Goal: Find specific page/section: Find specific page/section

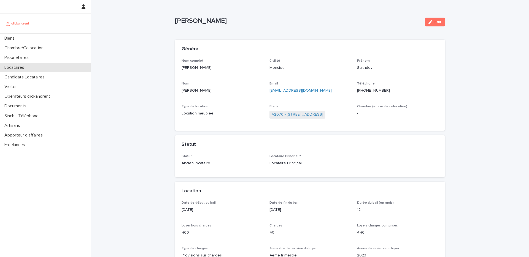
click at [28, 66] on p "Locataires" at bounding box center [15, 67] width 26 height 5
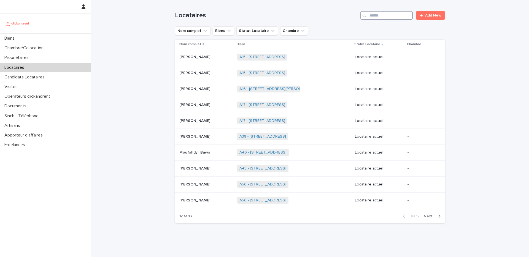
click at [390, 17] on input "Search" at bounding box center [386, 15] width 52 height 9
paste input "********"
type input "********"
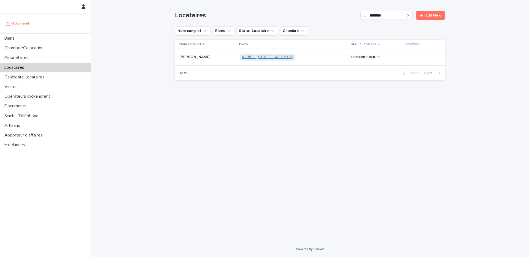
click at [291, 59] on link "A2052 - [STREET_ADDRESS]" at bounding box center [267, 57] width 51 height 5
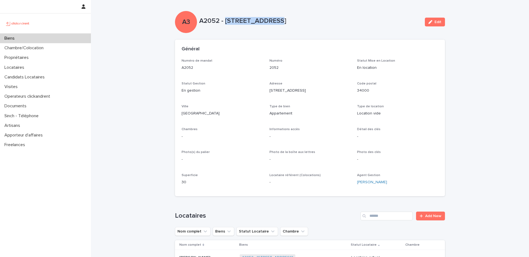
drag, startPoint x: 272, startPoint y: 23, endPoint x: 226, endPoint y: 23, distance: 46.0
click at [226, 23] on p "A2052 - [STREET_ADDRESS]" at bounding box center [309, 21] width 221 height 8
copy p "[STREET_ADDRESS]"
click at [47, 37] on div "Biens" at bounding box center [45, 39] width 91 height 10
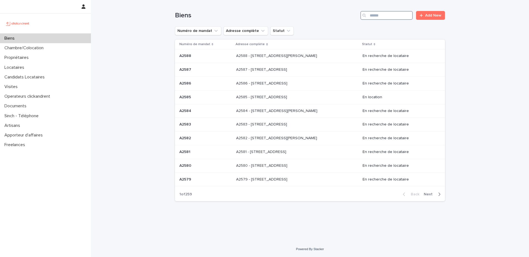
click at [397, 15] on input "Search" at bounding box center [386, 15] width 52 height 9
paste input "**********"
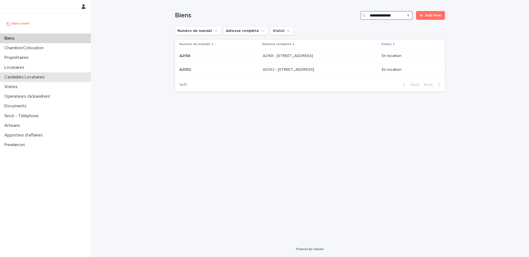
type input "**********"
click at [277, 75] on td "A2052 - [STREET_ADDRESS] - [STREET_ADDRESS]" at bounding box center [320, 70] width 119 height 14
click at [261, 60] on td "A2158 - [STREET_ADDRESS] - [STREET_ADDRESS]" at bounding box center [320, 56] width 119 height 14
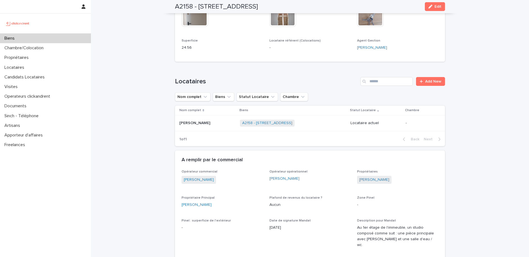
scroll to position [185, 0]
click at [219, 123] on p at bounding box center [207, 123] width 56 height 5
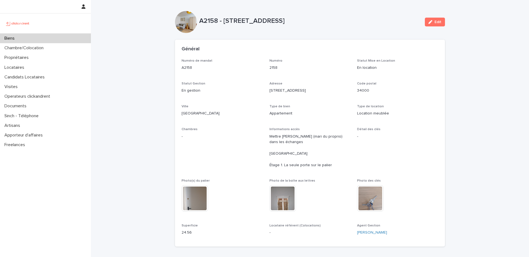
click at [333, 170] on div "Informations accès Mettre [PERSON_NAME] (mari du proprio) dans les échanges [GE…" at bounding box center [309, 150] width 81 height 45
click at [308, 106] on p "Type de bien" at bounding box center [309, 107] width 81 height 4
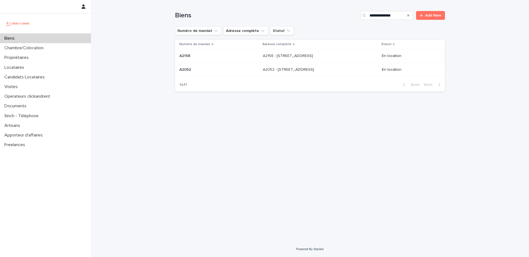
click at [235, 73] on div "A2052 A2052" at bounding box center [218, 69] width 79 height 9
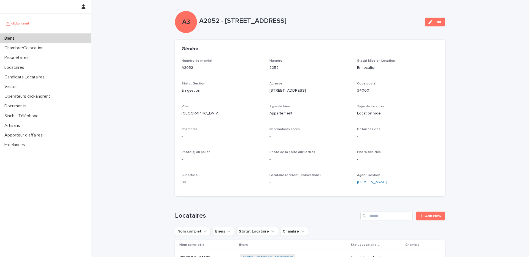
click at [209, 23] on p "A2052 - [STREET_ADDRESS]" at bounding box center [309, 21] width 221 height 8
click at [212, 24] on p "A2052 - [STREET_ADDRESS]" at bounding box center [309, 21] width 221 height 8
click at [212, 22] on p "A2052 - [STREET_ADDRESS]" at bounding box center [309, 21] width 221 height 8
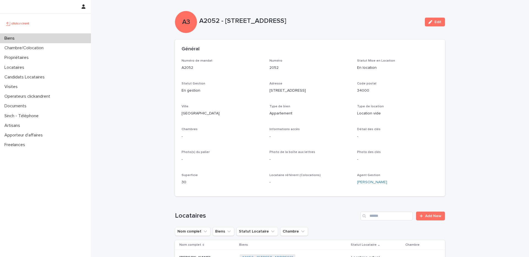
click at [215, 20] on p "A2052 - [STREET_ADDRESS]" at bounding box center [309, 21] width 221 height 8
copy p "A2052"
click at [210, 20] on p "A2052 - [STREET_ADDRESS]" at bounding box center [309, 21] width 221 height 8
